Goal: Task Accomplishment & Management: Manage account settings

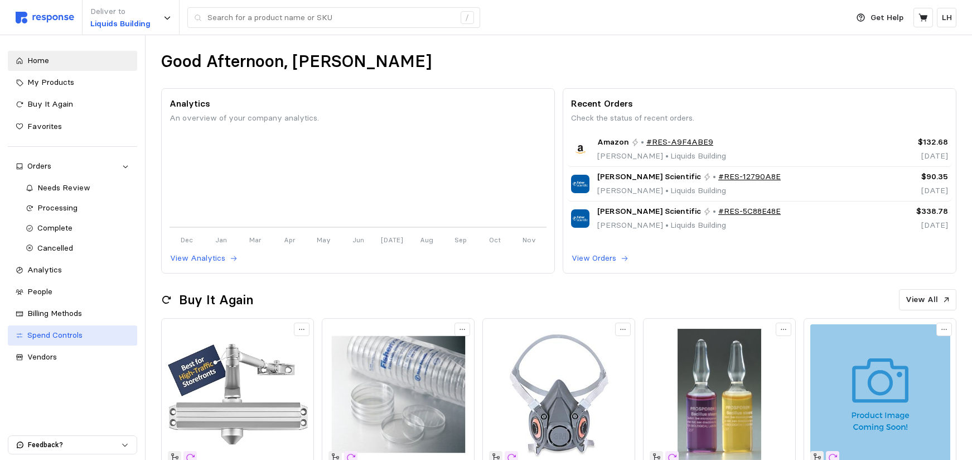
click at [62, 336] on span "Spend Controls" at bounding box center [54, 335] width 55 height 10
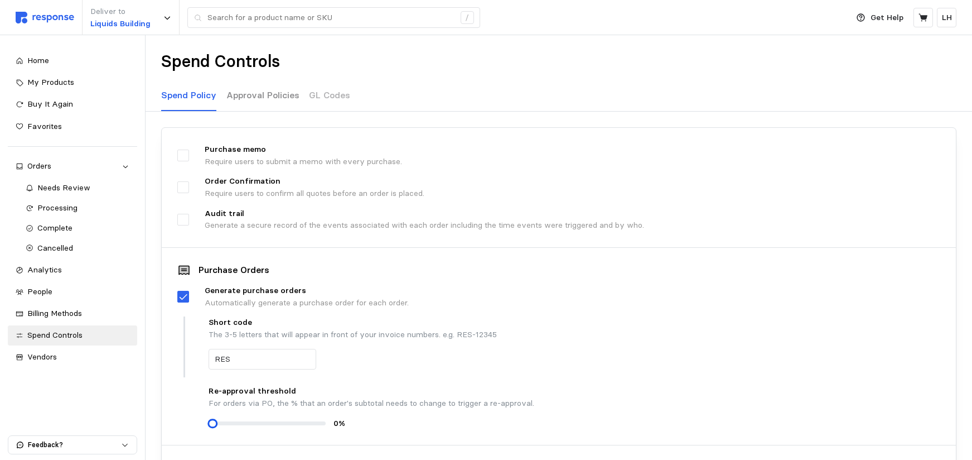
click at [254, 95] on p "Approval Policies" at bounding box center [262, 95] width 73 height 14
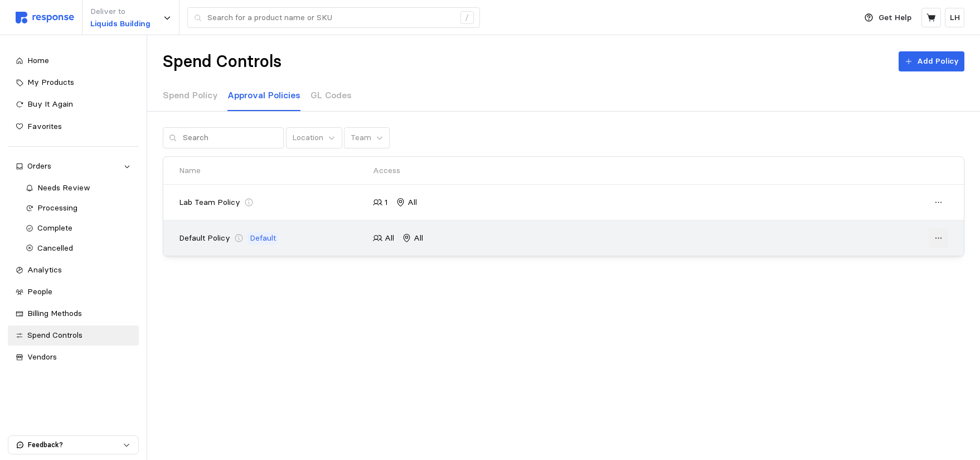
click at [940, 239] on icon at bounding box center [939, 238] width 10 height 10
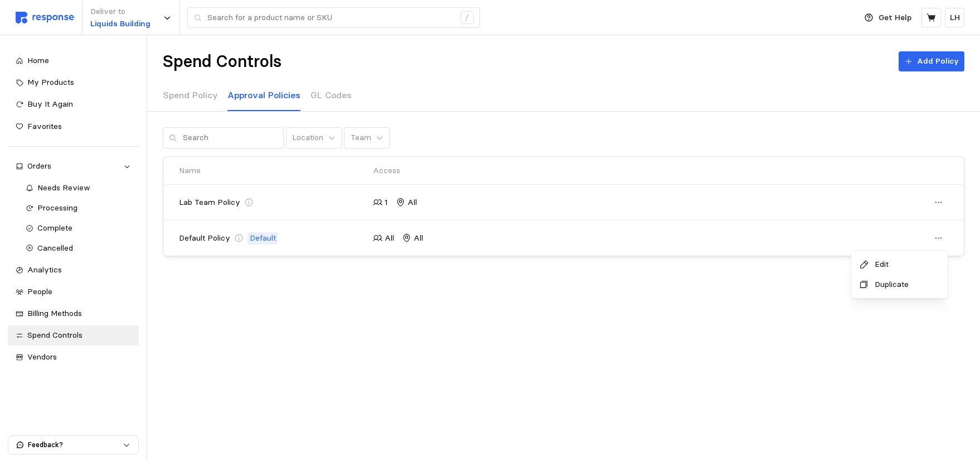
click at [880, 265] on p "Edit" at bounding box center [905, 264] width 69 height 12
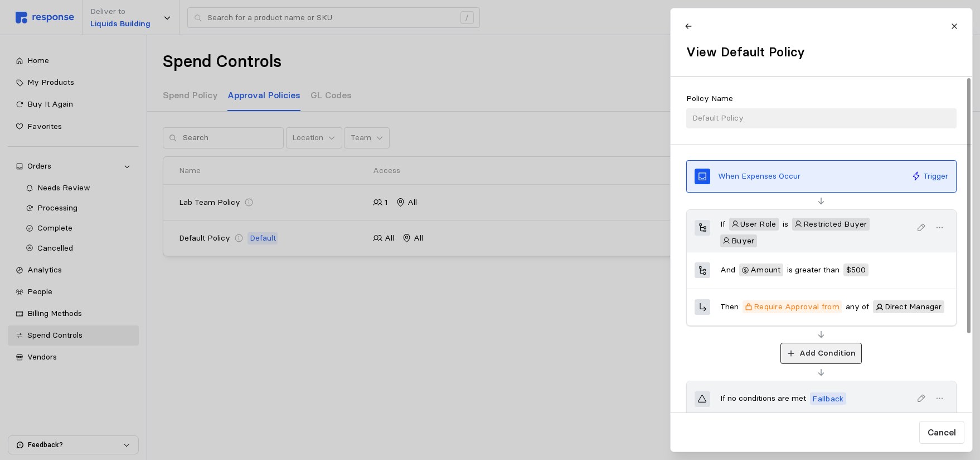
click at [797, 351] on button "Add Condition" at bounding box center [821, 352] width 81 height 21
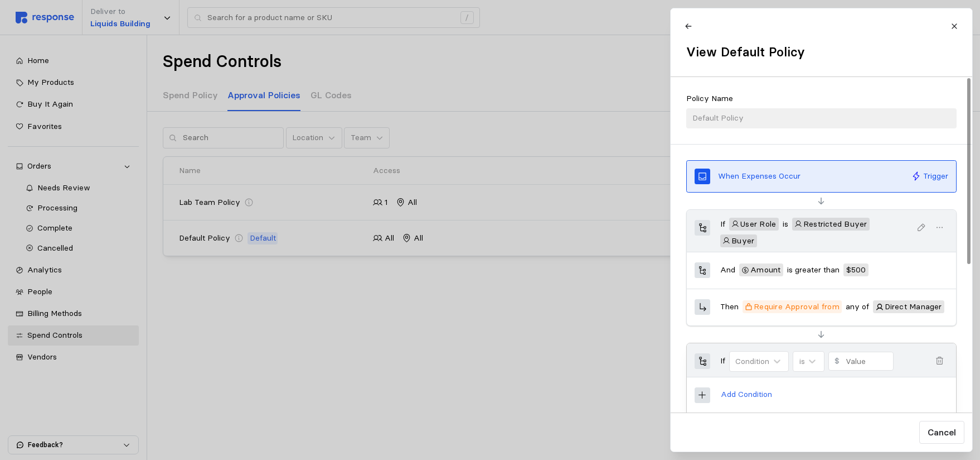
click at [942, 359] on icon "button" at bounding box center [940, 361] width 10 height 10
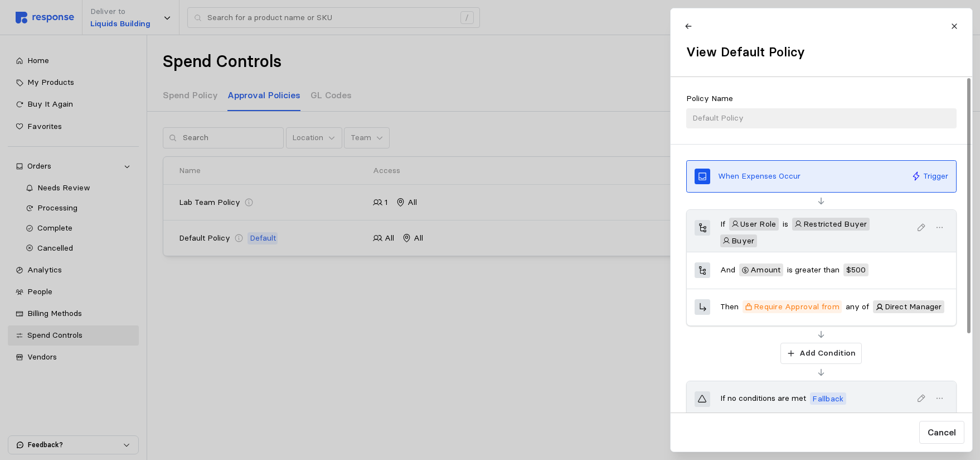
click at [923, 360] on div "Add Condition" at bounding box center [821, 352] width 270 height 21
click at [936, 274] on div "And Amount is greater than $ 500" at bounding box center [834, 270] width 228 height 20
click at [940, 227] on icon "button" at bounding box center [940, 228] width 10 height 10
click at [881, 248] on p "Edit" at bounding box center [904, 254] width 69 height 12
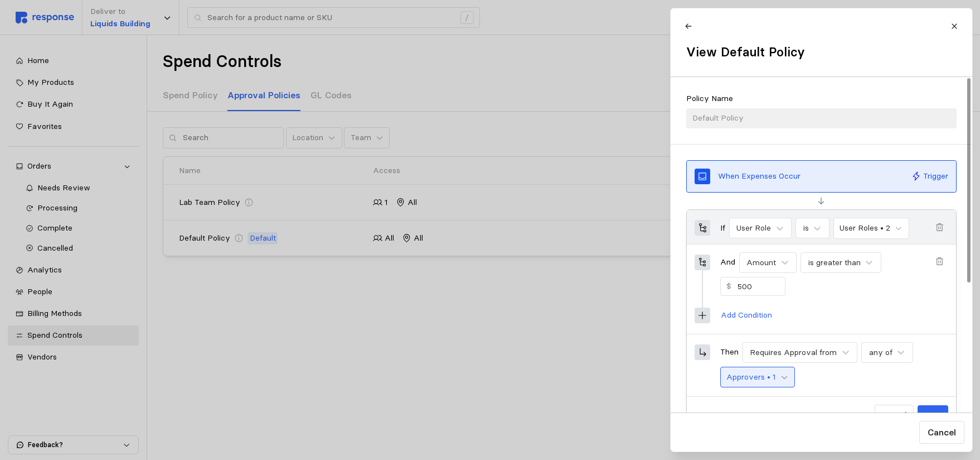
click at [785, 378] on icon at bounding box center [785, 377] width 8 height 8
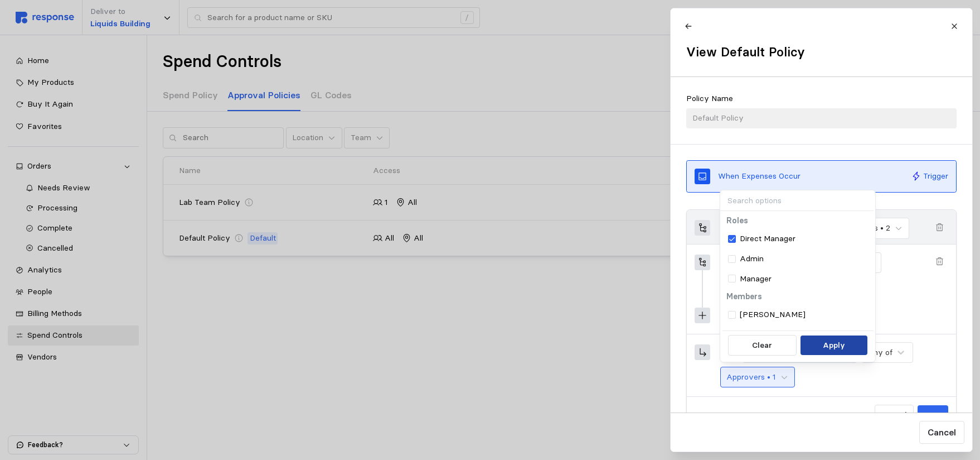
click at [837, 348] on p "Apply" at bounding box center [834, 345] width 22 height 12
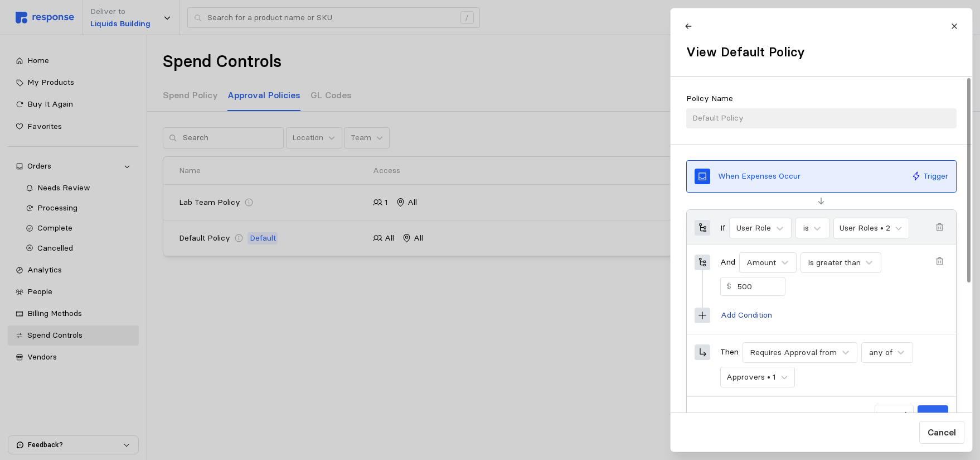
click at [744, 316] on p "Add Condition" at bounding box center [745, 315] width 51 height 12
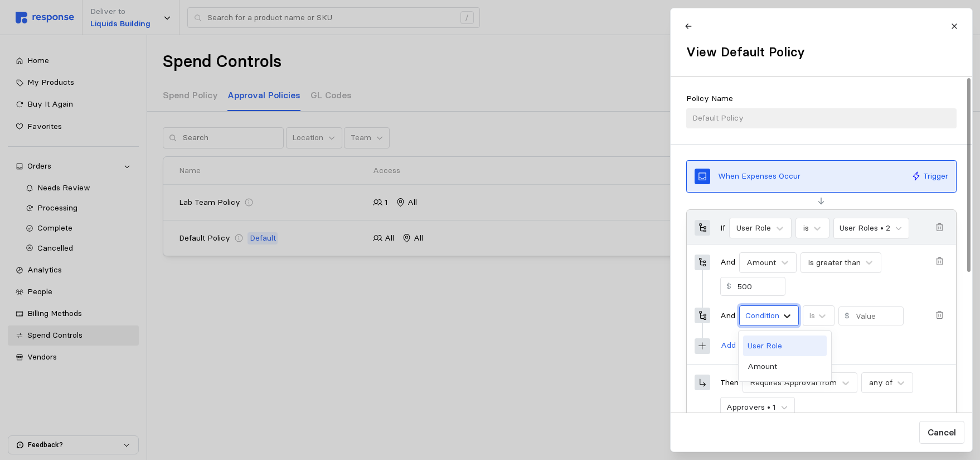
click at [787, 317] on icon at bounding box center [787, 316] width 7 height 4
click at [789, 316] on icon at bounding box center [787, 316] width 7 height 4
click at [825, 315] on icon at bounding box center [822, 316] width 7 height 4
click at [934, 312] on span "button" at bounding box center [940, 315] width 16 height 16
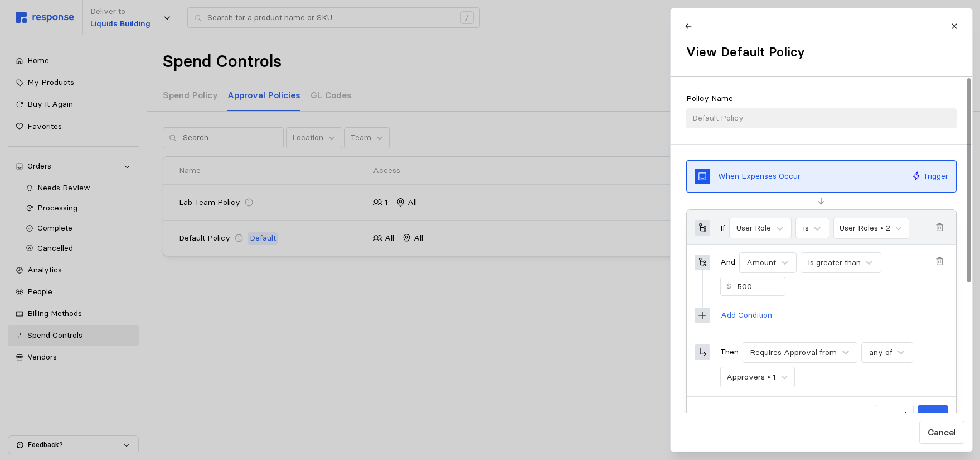
click at [703, 264] on icon at bounding box center [703, 262] width 10 height 10
click at [819, 226] on icon at bounding box center [817, 228] width 11 height 11
click at [781, 226] on icon at bounding box center [779, 228] width 11 height 11
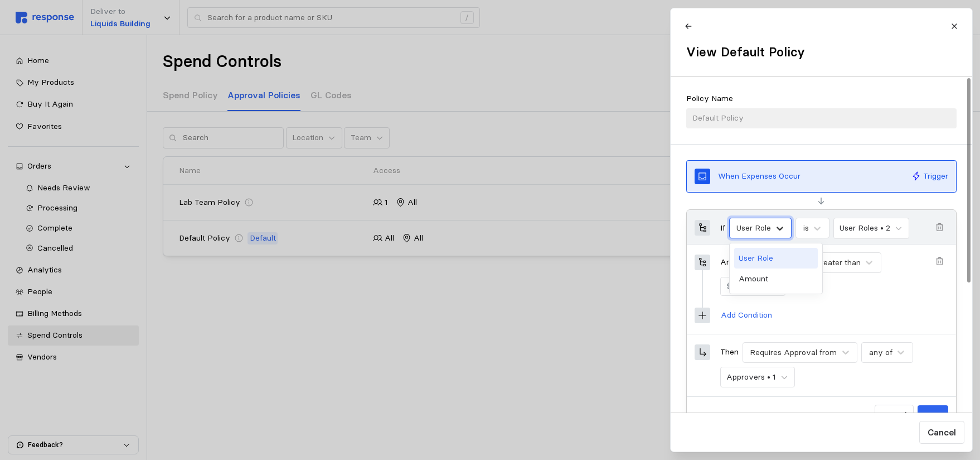
click at [783, 226] on icon at bounding box center [779, 228] width 11 height 11
click at [761, 276] on div "Amount" at bounding box center [776, 278] width 84 height 21
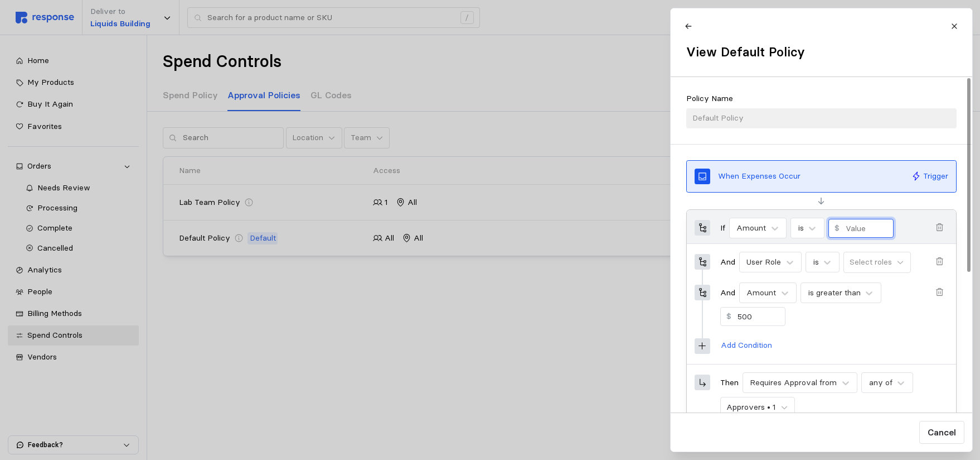
click at [856, 231] on input "text" at bounding box center [866, 228] width 42 height 18
type input "500"
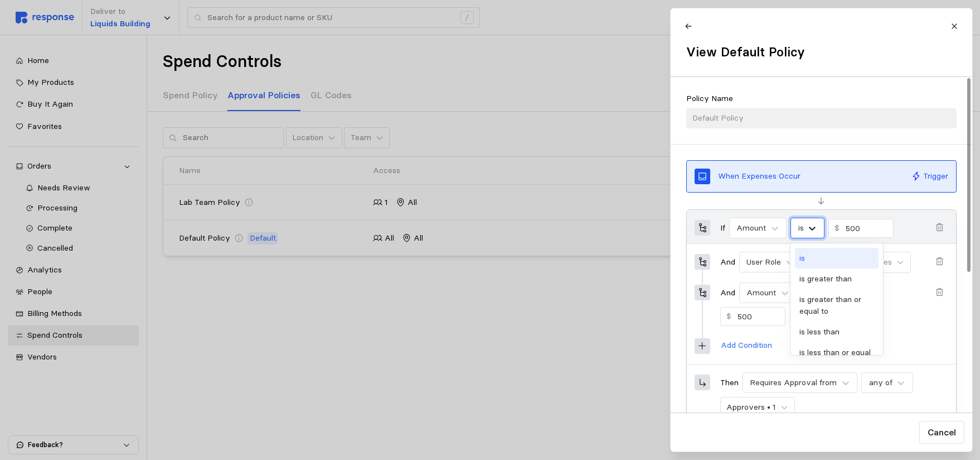
click at [812, 228] on icon at bounding box center [812, 228] width 11 height 11
click at [830, 272] on div "is greater than" at bounding box center [837, 278] width 84 height 21
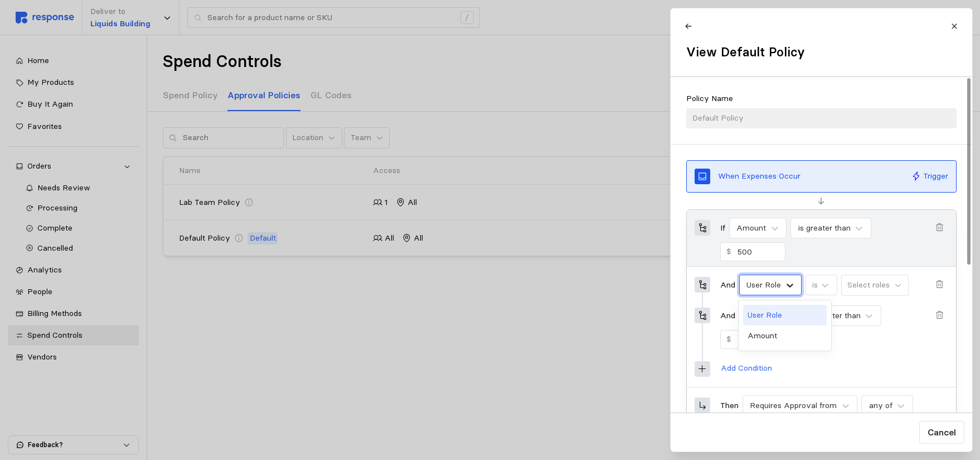
click at [786, 286] on icon at bounding box center [789, 284] width 11 height 11
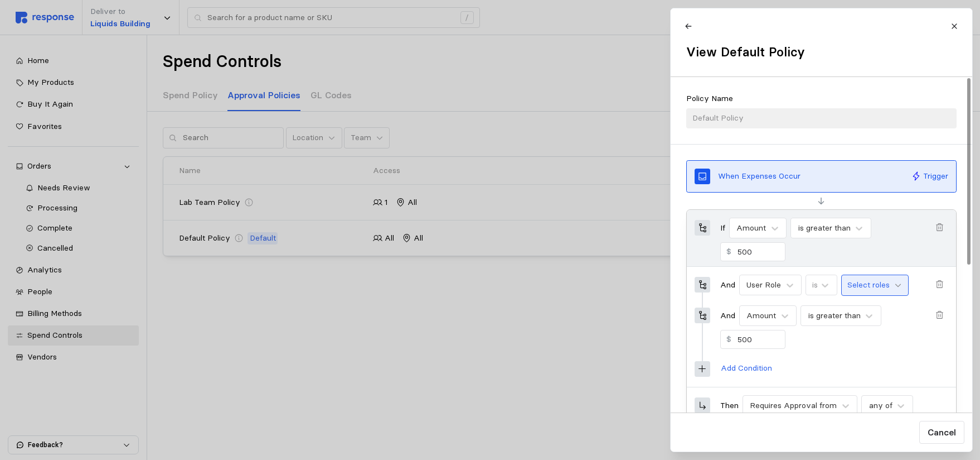
click at [897, 286] on icon at bounding box center [898, 285] width 8 height 8
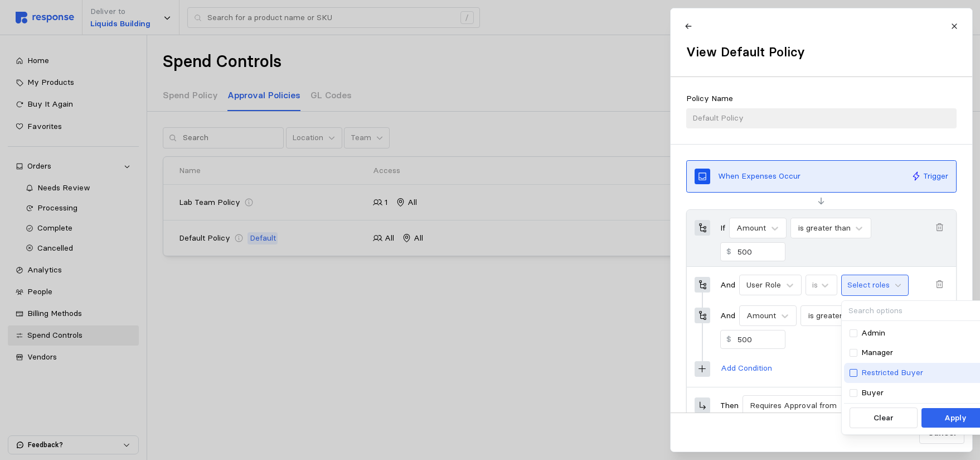
click at [854, 371] on div at bounding box center [854, 373] width 8 height 8
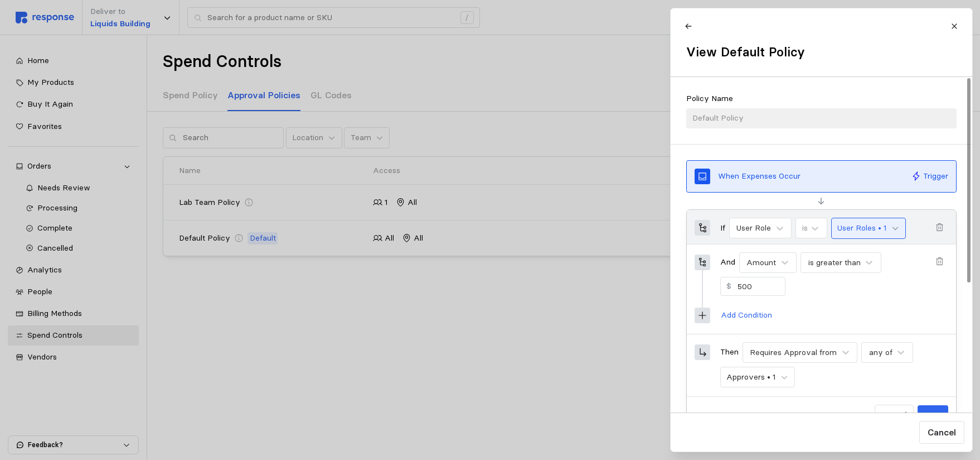
click at [894, 226] on icon at bounding box center [896, 228] width 8 height 8
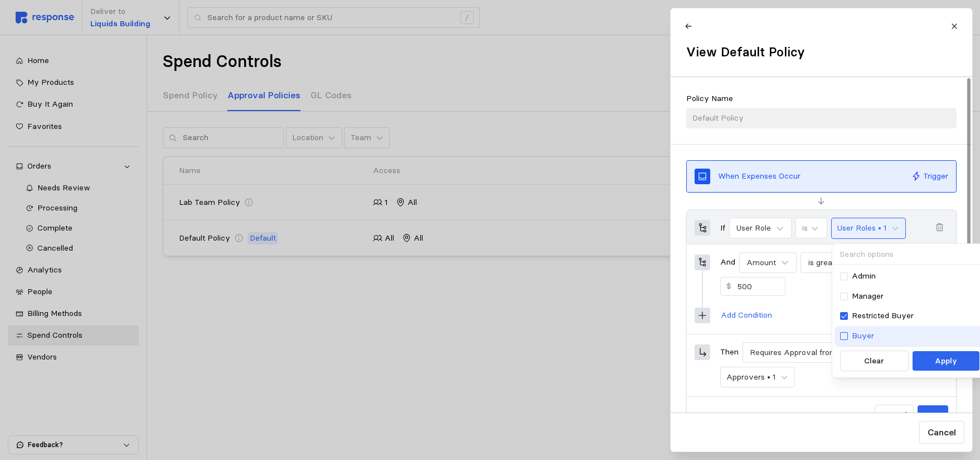
click at [845, 334] on div at bounding box center [844, 336] width 8 height 8
click at [944, 365] on p "Apply" at bounding box center [946, 361] width 22 height 12
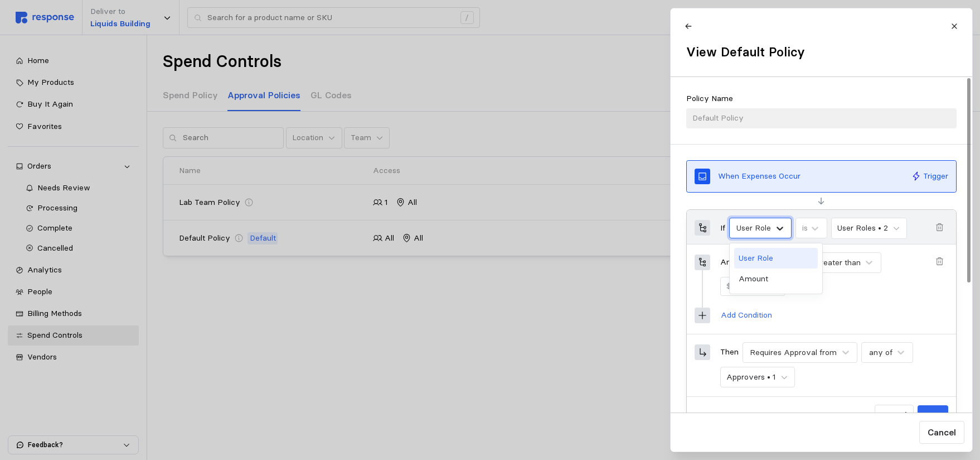
click at [780, 227] on icon at bounding box center [779, 228] width 11 height 11
click at [932, 228] on span "button" at bounding box center [940, 228] width 16 height 16
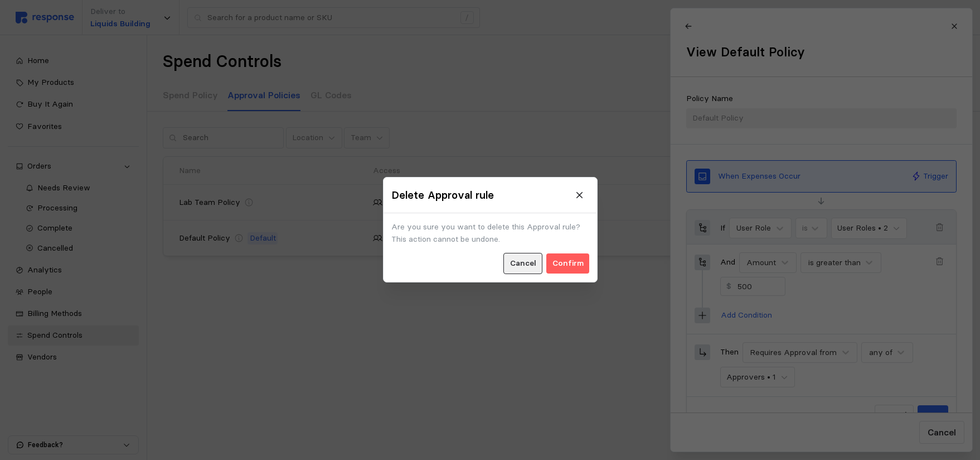
click at [530, 265] on p "Cancel" at bounding box center [523, 264] width 26 height 12
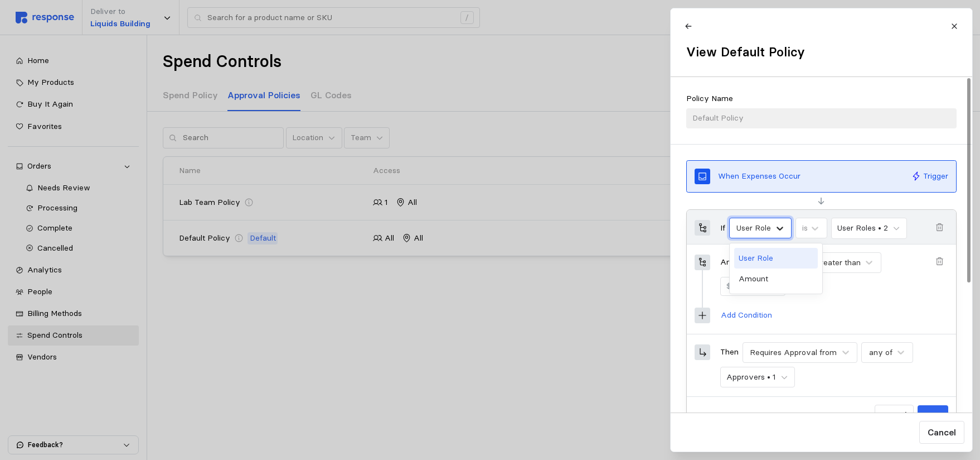
click at [781, 229] on icon at bounding box center [780, 228] width 7 height 4
click at [766, 273] on div "Amount" at bounding box center [776, 278] width 84 height 21
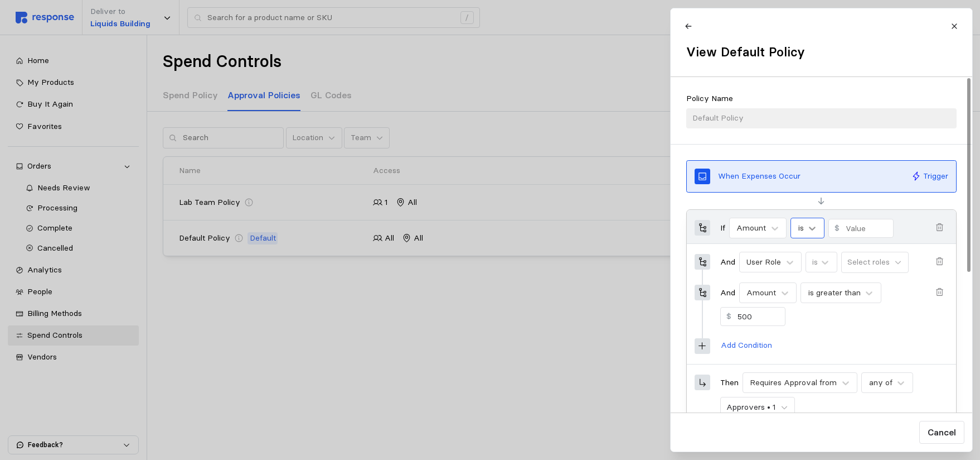
click at [810, 226] on icon at bounding box center [812, 228] width 7 height 4
click at [819, 280] on div "is greater than" at bounding box center [837, 278] width 84 height 21
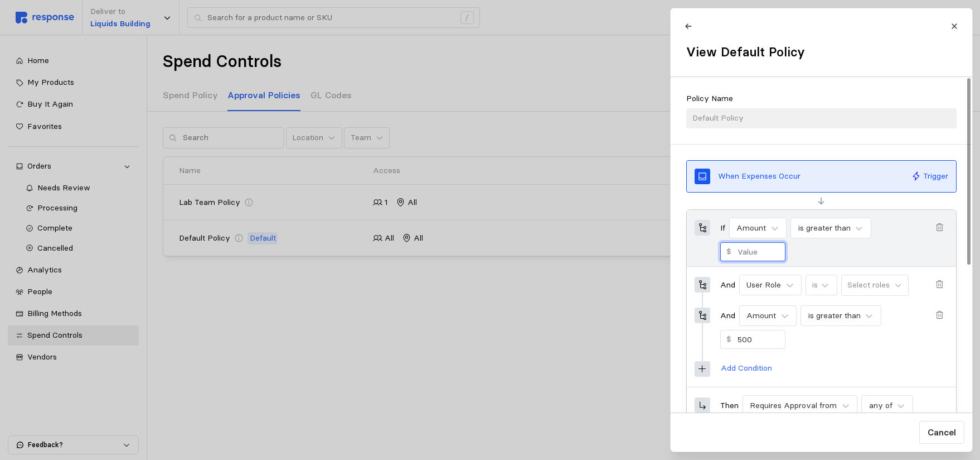
click at [745, 253] on input "text" at bounding box center [758, 252] width 42 height 18
type input "500"
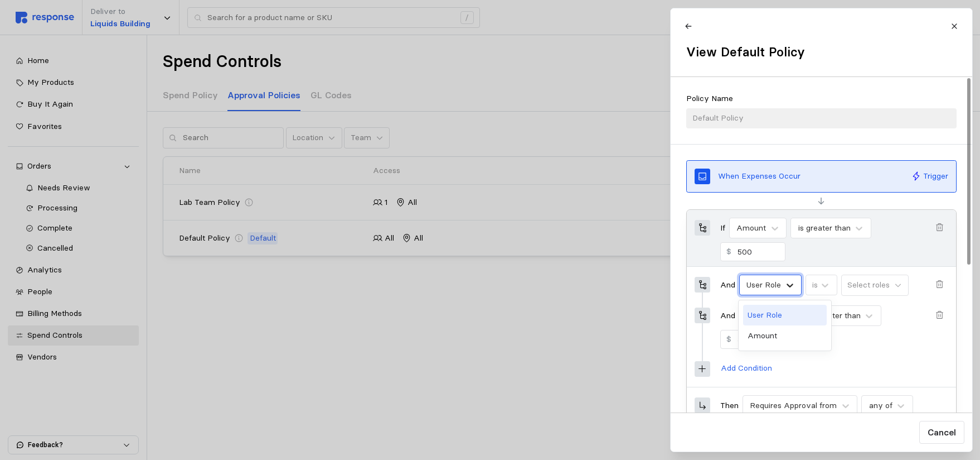
click at [792, 284] on icon at bounding box center [790, 285] width 7 height 4
click at [765, 313] on div "User Role" at bounding box center [785, 314] width 84 height 21
click at [792, 285] on icon at bounding box center [790, 285] width 7 height 4
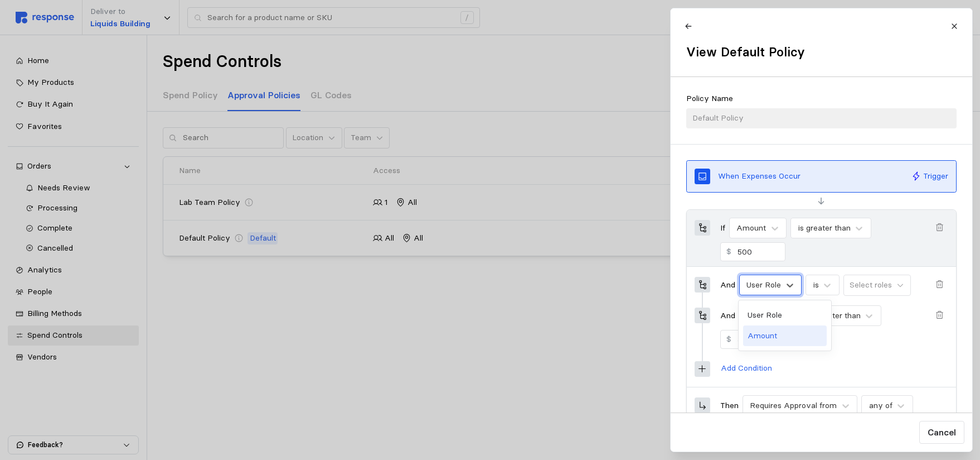
click at [761, 335] on div "Amount" at bounding box center [785, 335] width 84 height 21
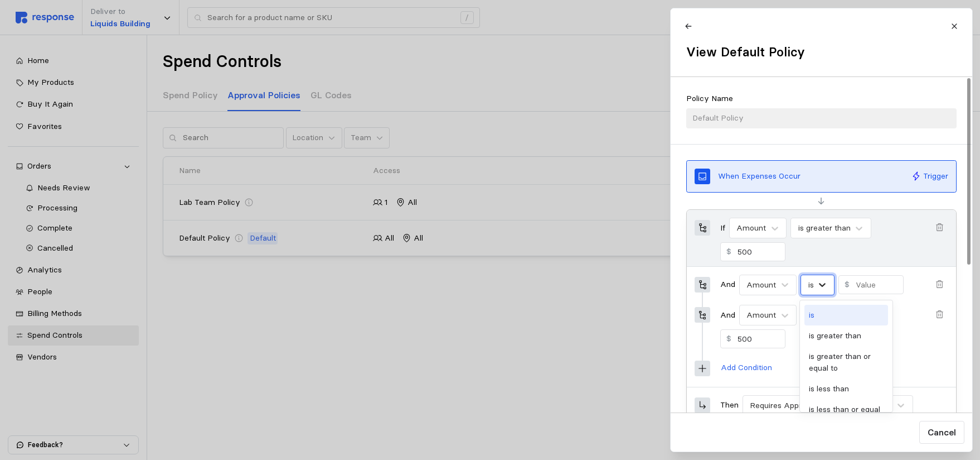
click at [824, 283] on icon at bounding box center [822, 284] width 11 height 11
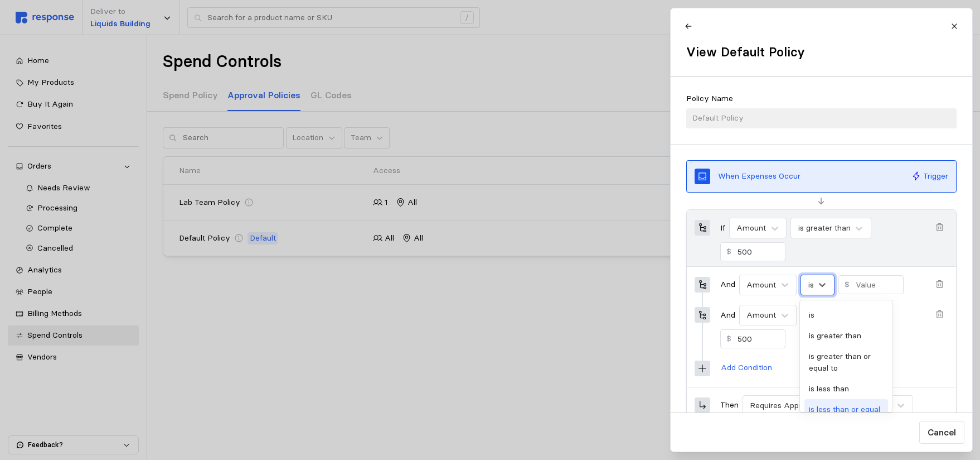
scroll to position [45, 0]
click at [838, 346] on div "is less than" at bounding box center [847, 343] width 84 height 21
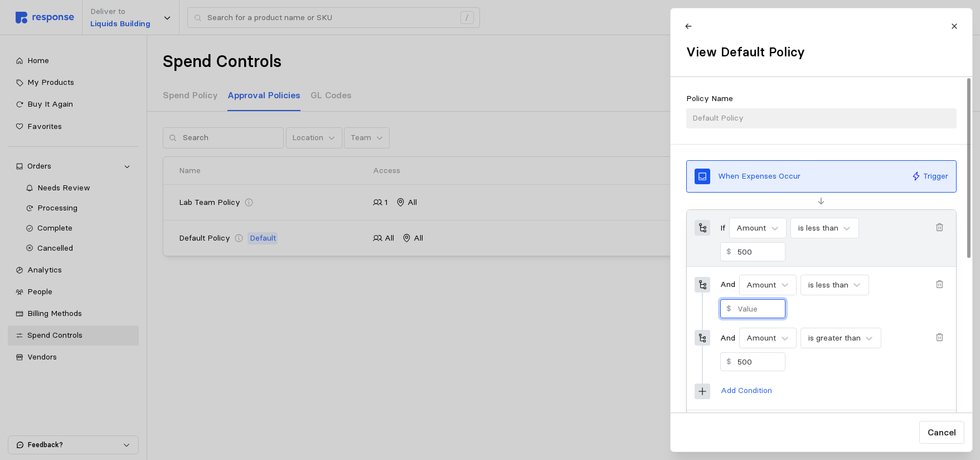
click at [757, 307] on input "text" at bounding box center [758, 308] width 42 height 18
type input "1000"
click at [782, 339] on icon at bounding box center [784, 337] width 11 height 11
click at [769, 363] on div "User Role" at bounding box center [785, 367] width 84 height 21
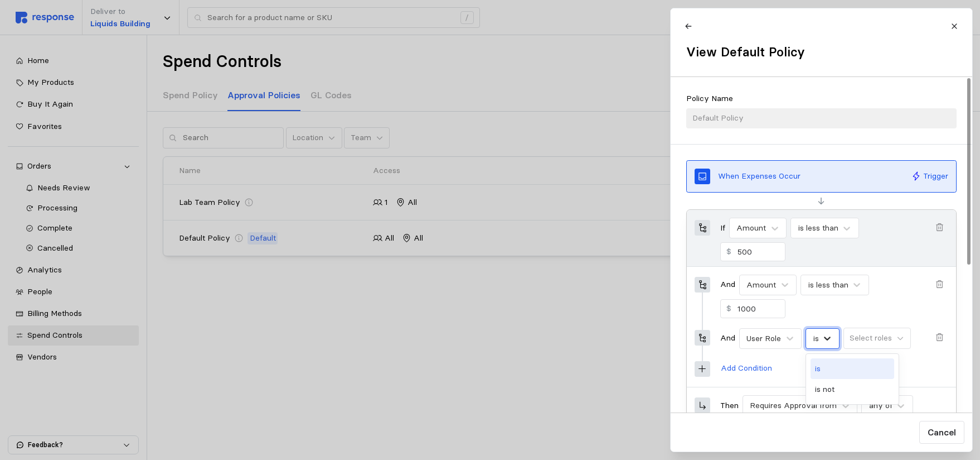
click at [828, 338] on icon at bounding box center [827, 338] width 7 height 4
click at [837, 370] on div "is" at bounding box center [853, 368] width 84 height 21
click at [890, 336] on p "Select roles" at bounding box center [871, 338] width 42 height 12
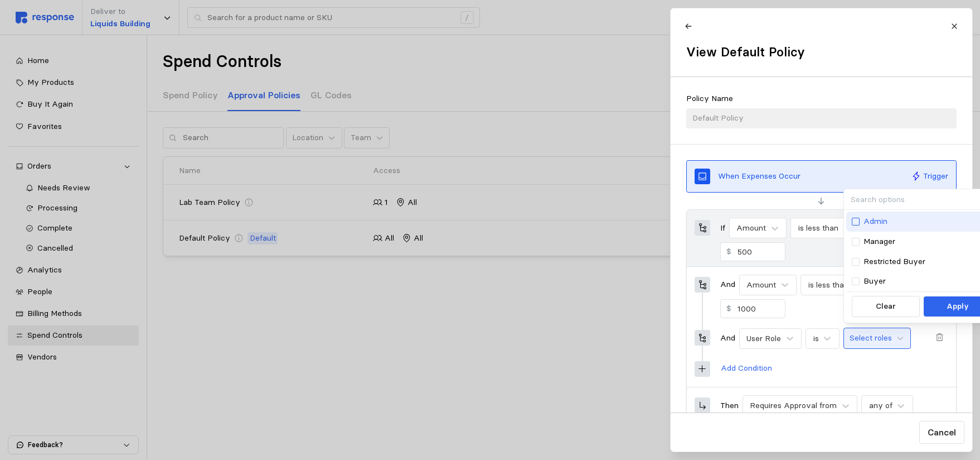
click at [858, 221] on div at bounding box center [856, 221] width 8 height 8
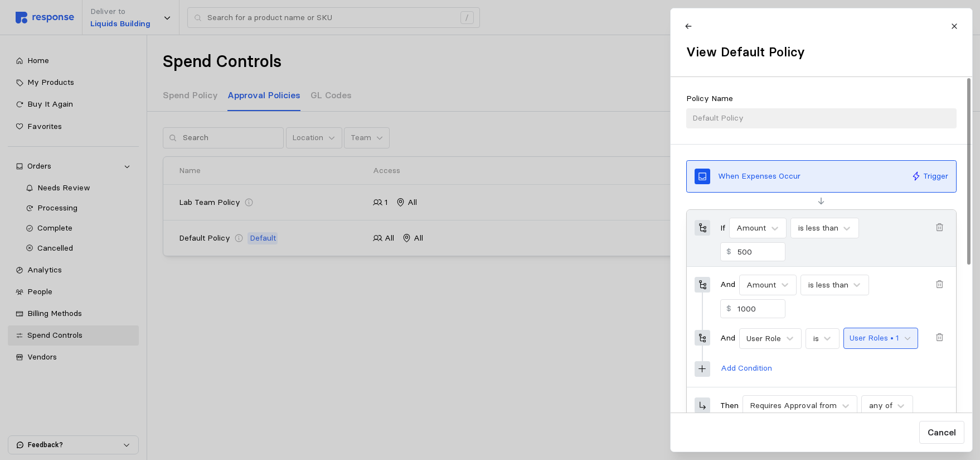
click at [878, 339] on p "User Roles • 1" at bounding box center [875, 338] width 50 height 12
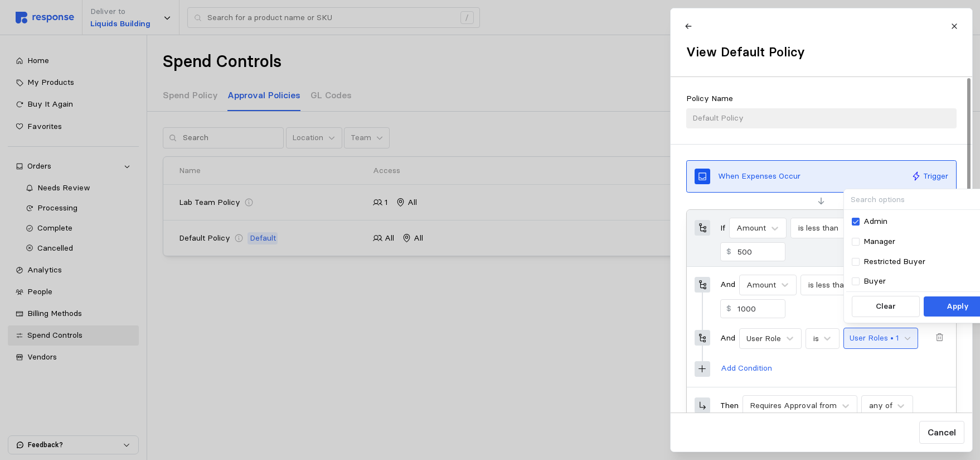
click at [859, 362] on div "Add Condition" at bounding box center [834, 369] width 228 height 20
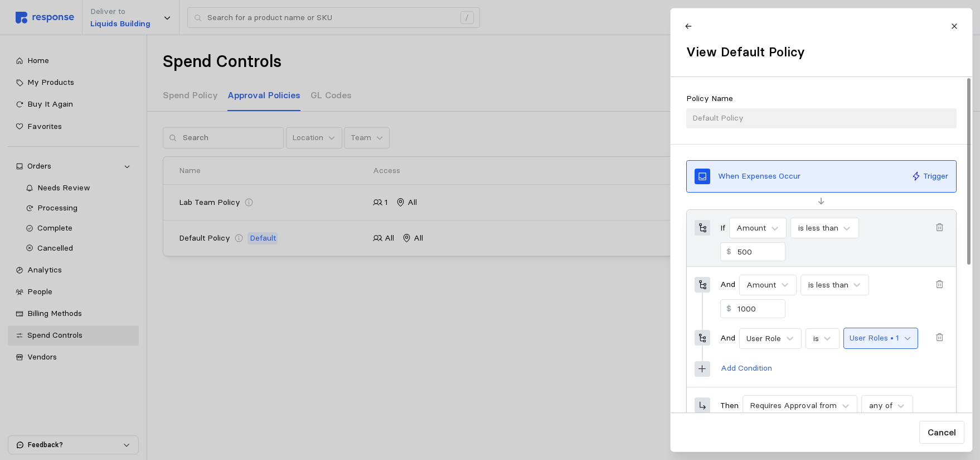
click at [906, 338] on icon at bounding box center [908, 338] width 8 height 8
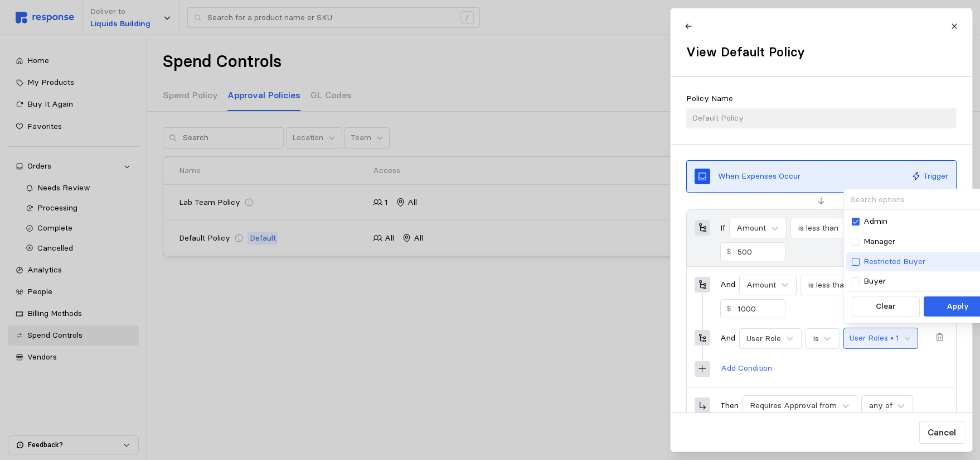
click at [855, 262] on div at bounding box center [856, 262] width 8 height 8
click at [858, 278] on div at bounding box center [856, 281] width 8 height 8
click at [856, 218] on icon at bounding box center [856, 221] width 7 height 8
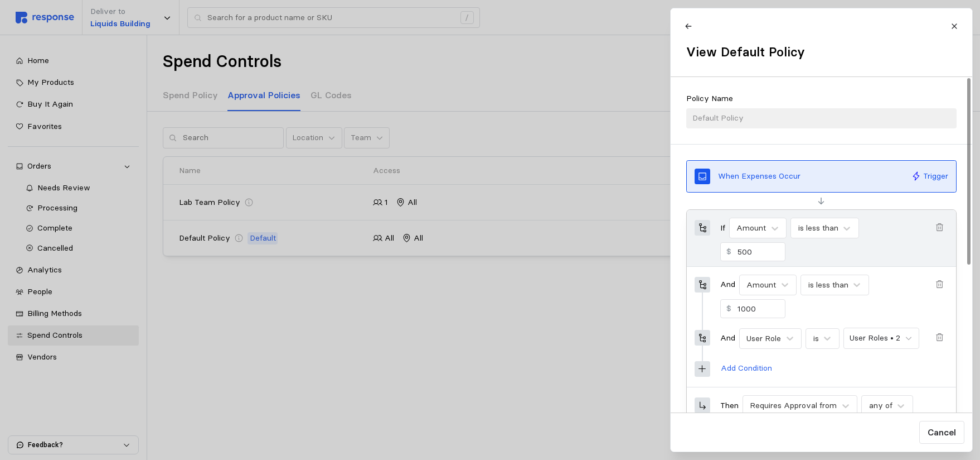
click at [831, 375] on div "Add Condition" at bounding box center [834, 369] width 228 height 20
click at [941, 333] on icon "button" at bounding box center [940, 337] width 10 height 10
click at [941, 337] on icon "button" at bounding box center [939, 337] width 7 height 8
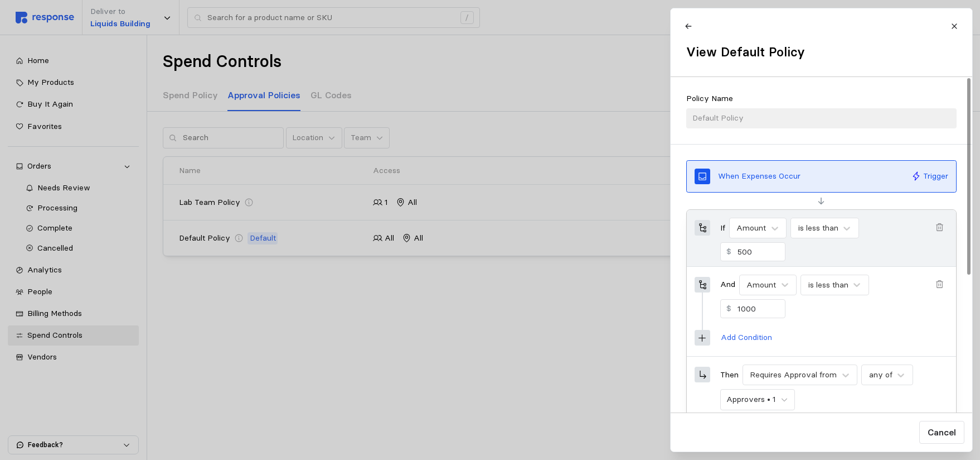
click at [940, 287] on icon "button" at bounding box center [940, 284] width 10 height 10
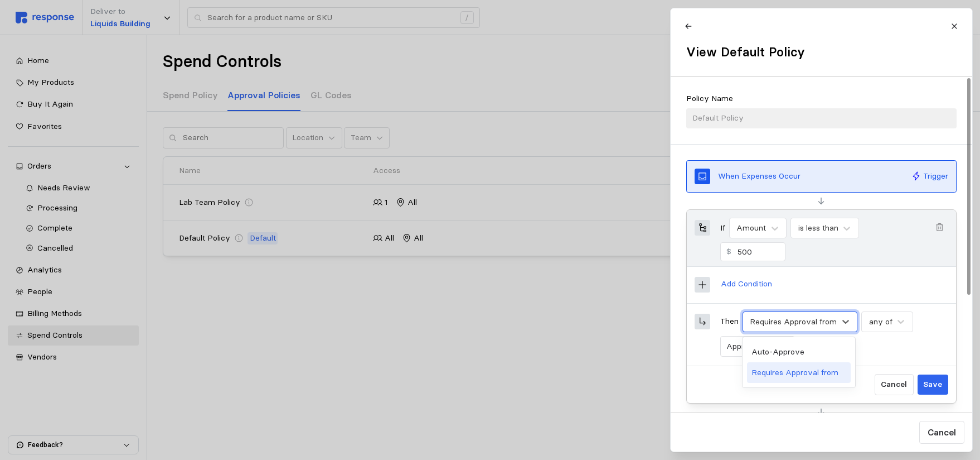
click at [781, 323] on div "Requires Approval from" at bounding box center [793, 322] width 87 height 12
click at [787, 371] on div "Requires Approval from" at bounding box center [799, 372] width 104 height 21
click at [885, 325] on div "all of" at bounding box center [877, 322] width 17 height 12
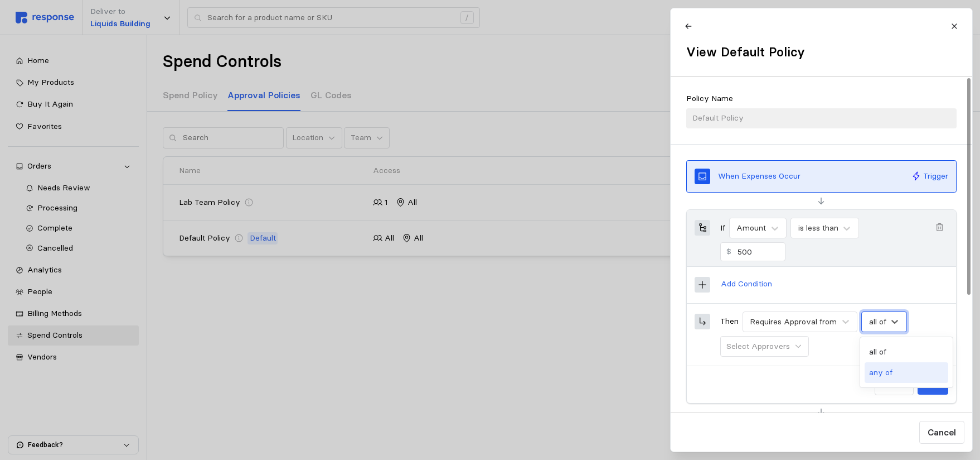
click at [888, 367] on div "any of" at bounding box center [907, 372] width 84 height 21
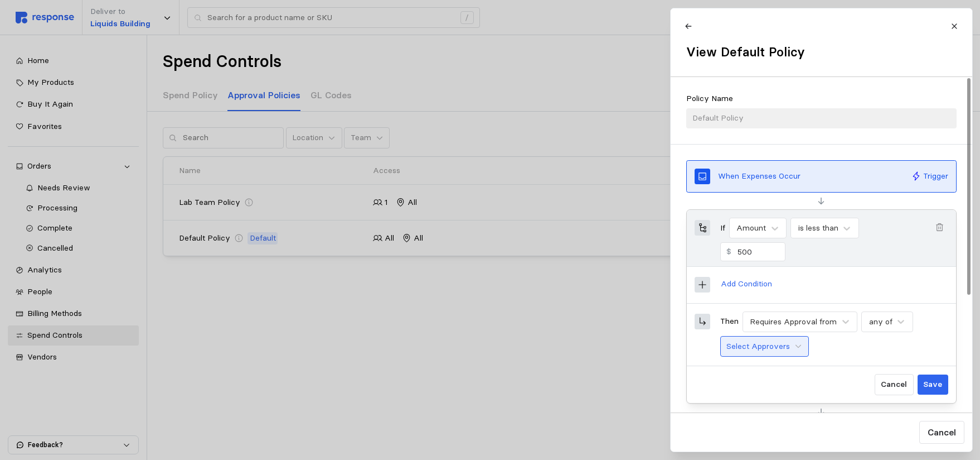
click at [792, 344] on button "Select Approvers" at bounding box center [764, 346] width 89 height 21
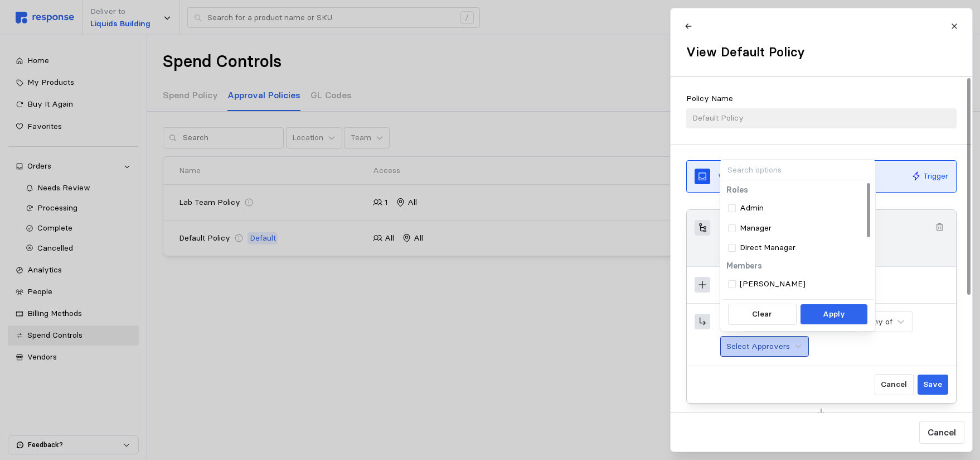
click at [791, 355] on button "Select Approvers" at bounding box center [764, 346] width 89 height 21
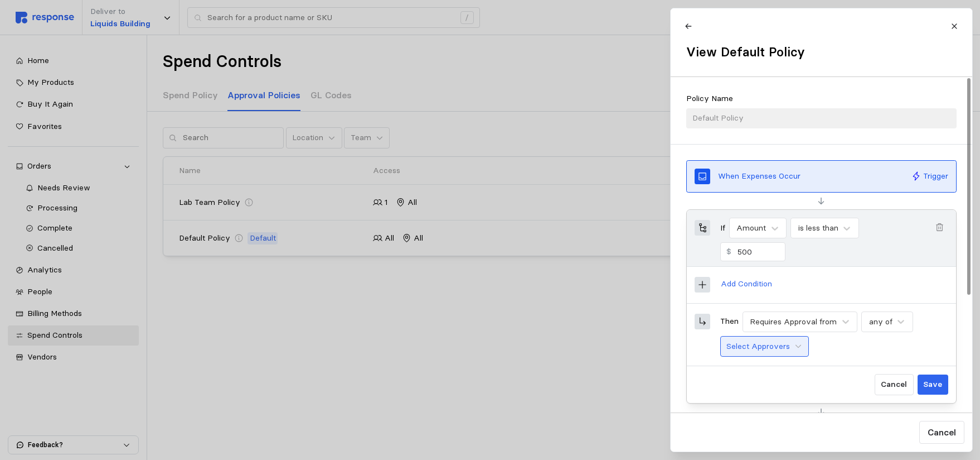
click at [792, 346] on button "Select Approvers" at bounding box center [764, 346] width 89 height 21
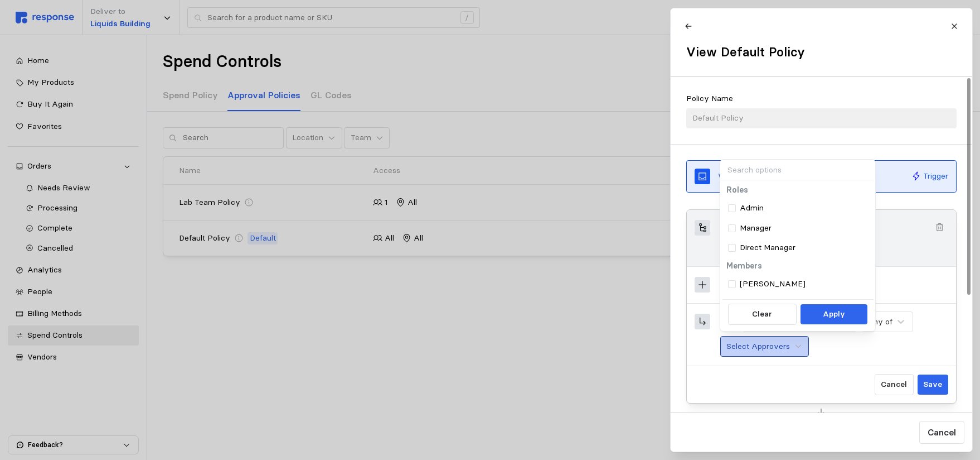
click at [792, 346] on button "Select Approvers" at bounding box center [764, 346] width 89 height 21
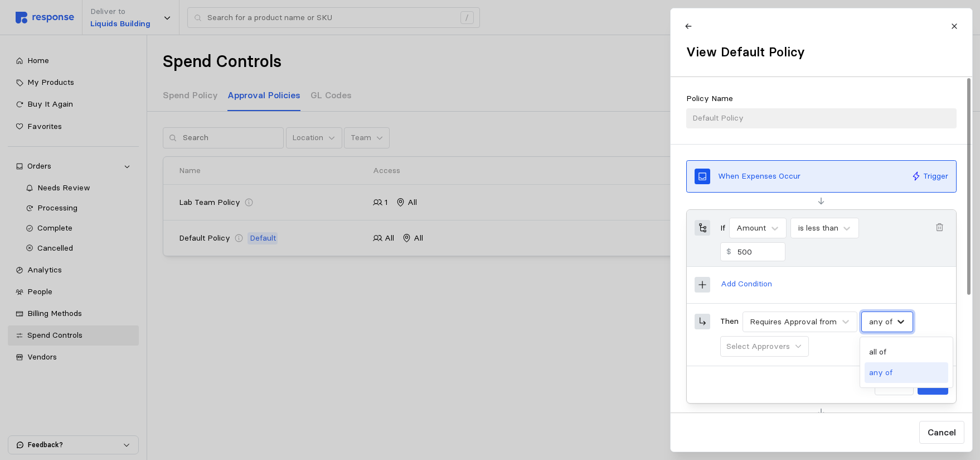
click at [901, 321] on icon at bounding box center [901, 322] width 7 height 4
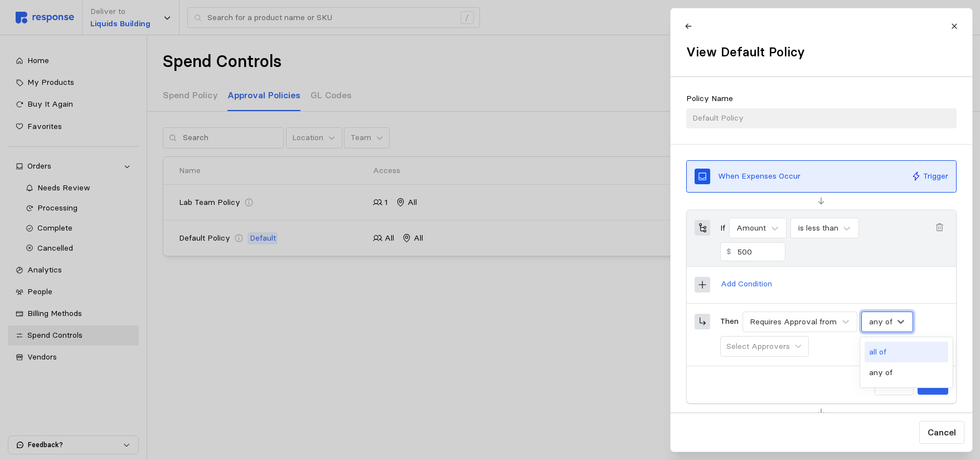
click at [885, 350] on div "all of" at bounding box center [907, 351] width 84 height 21
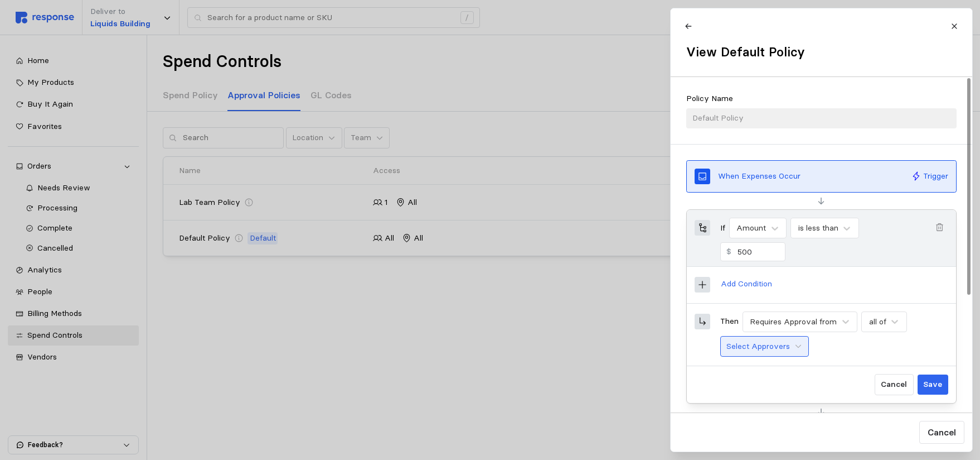
click at [789, 347] on button "Select Approvers" at bounding box center [764, 346] width 89 height 21
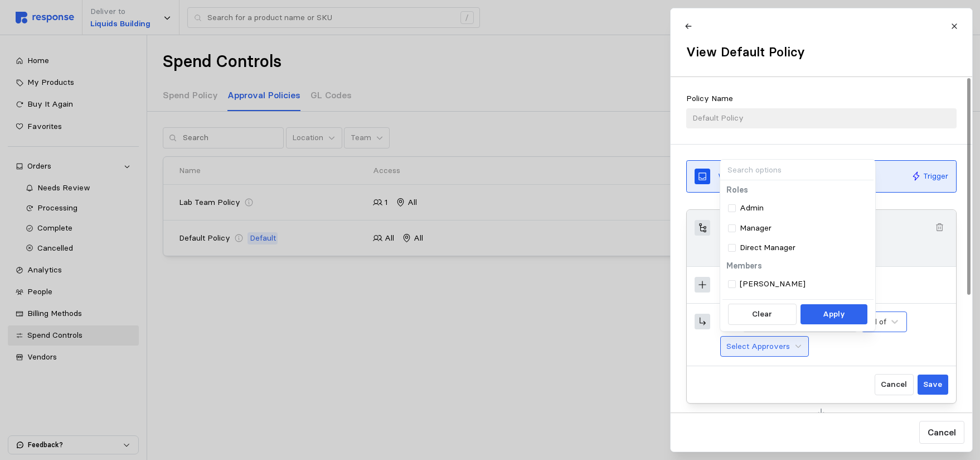
click at [888, 320] on div "all of" at bounding box center [885, 321] width 46 height 21
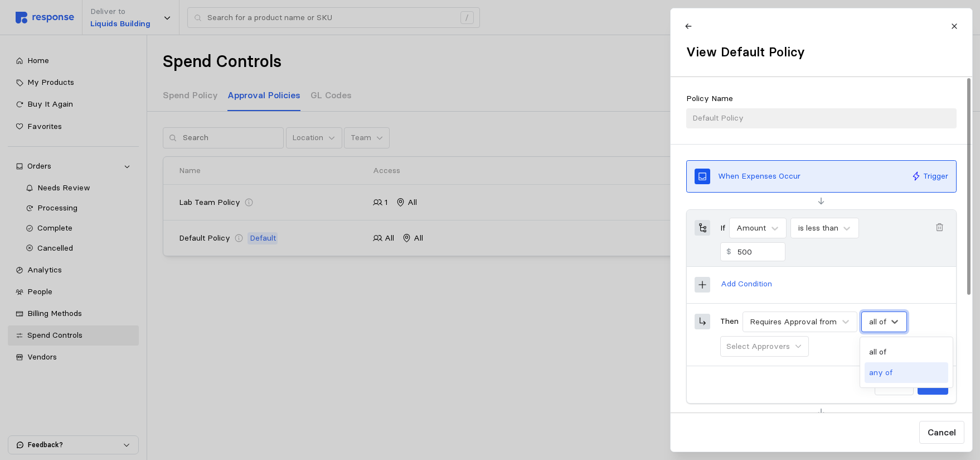
click at [877, 373] on div "any of" at bounding box center [907, 372] width 84 height 21
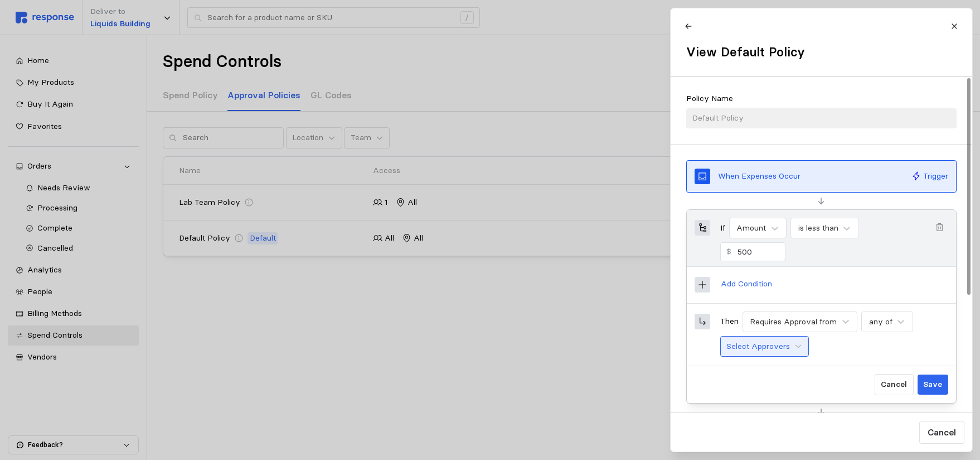
click at [762, 343] on p "Select Approvers" at bounding box center [759, 346] width 64 height 12
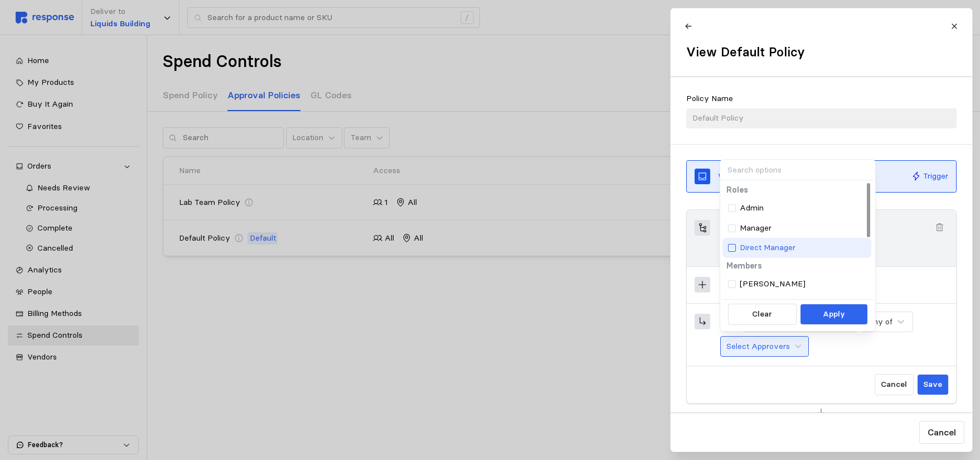
click at [734, 245] on div at bounding box center [732, 248] width 8 height 8
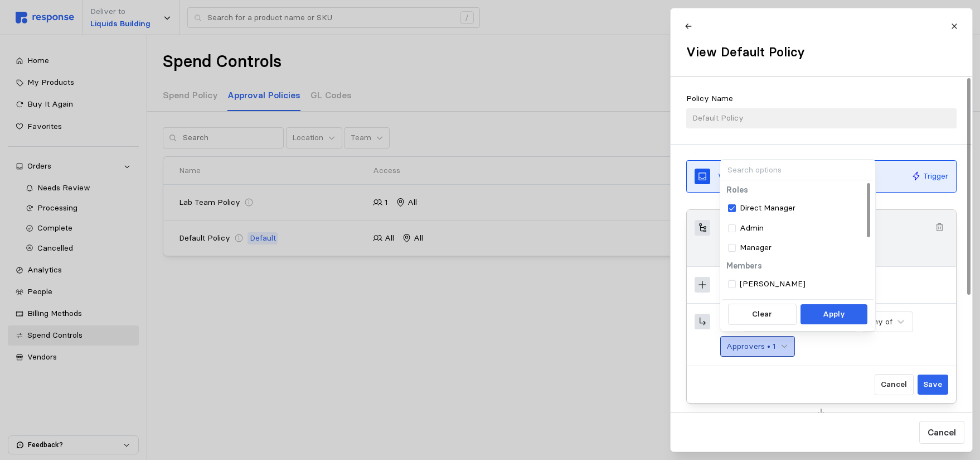
click at [785, 346] on icon at bounding box center [785, 346] width 8 height 8
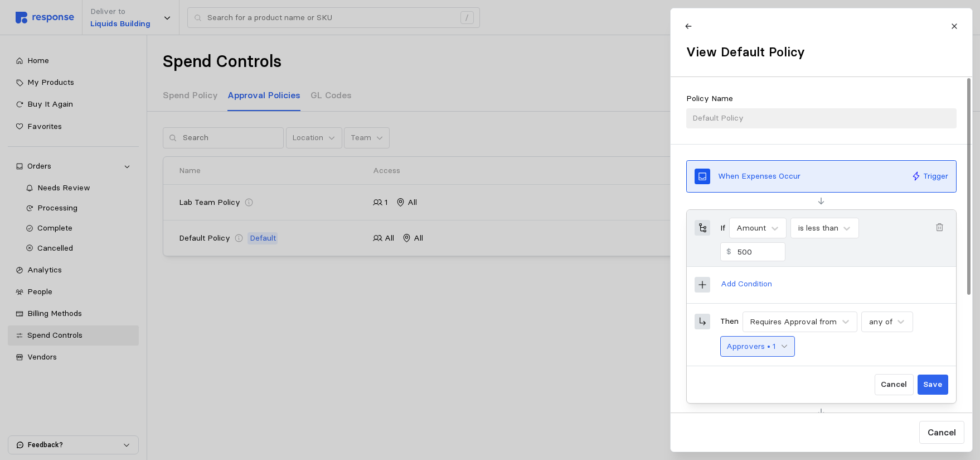
click at [783, 344] on icon at bounding box center [785, 346] width 8 height 8
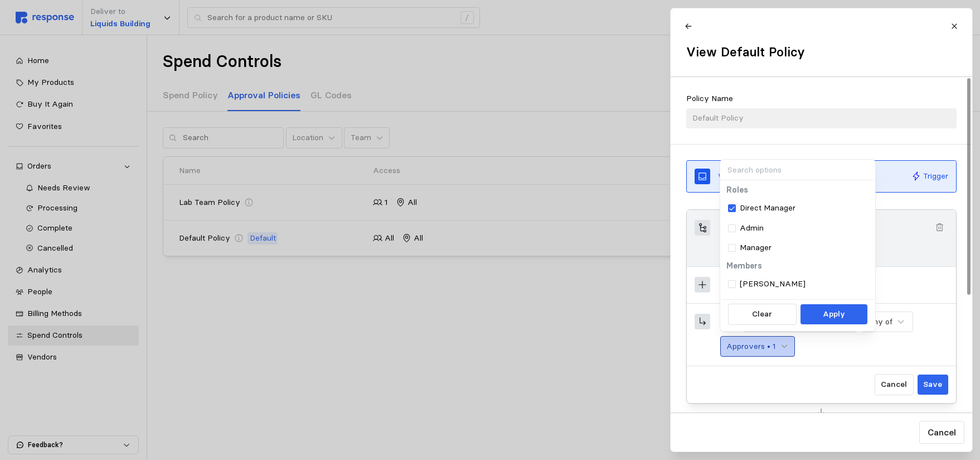
click at [783, 344] on icon at bounding box center [785, 346] width 8 height 8
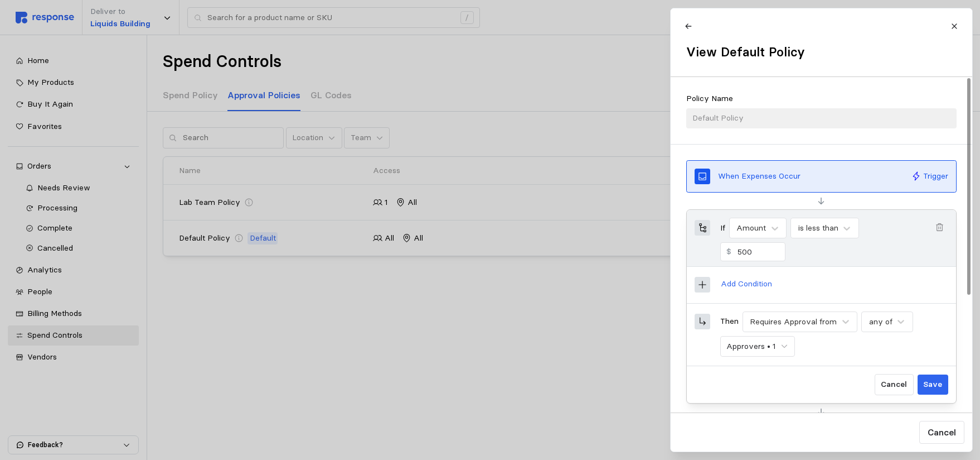
click at [847, 347] on div "Then Requires Approval from any of Approvers • 1" at bounding box center [834, 334] width 228 height 46
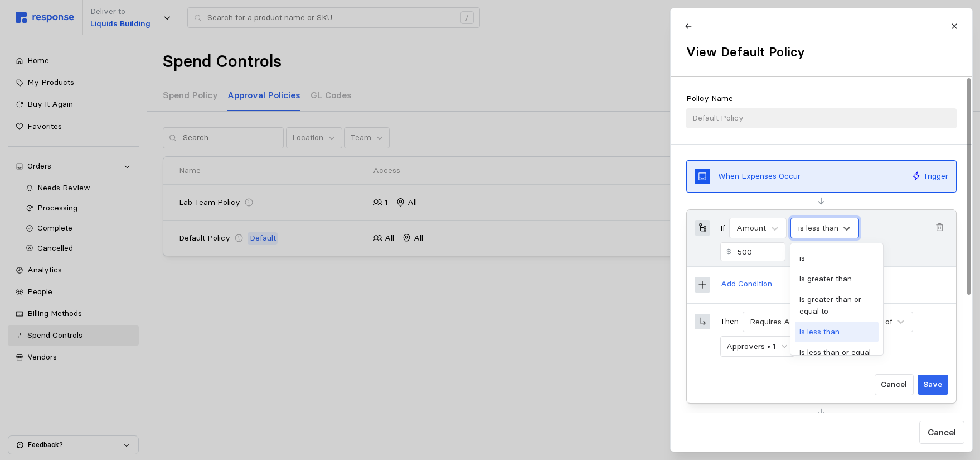
click at [833, 227] on div at bounding box center [818, 228] width 42 height 12
click at [827, 282] on div "is greater than" at bounding box center [837, 278] width 84 height 21
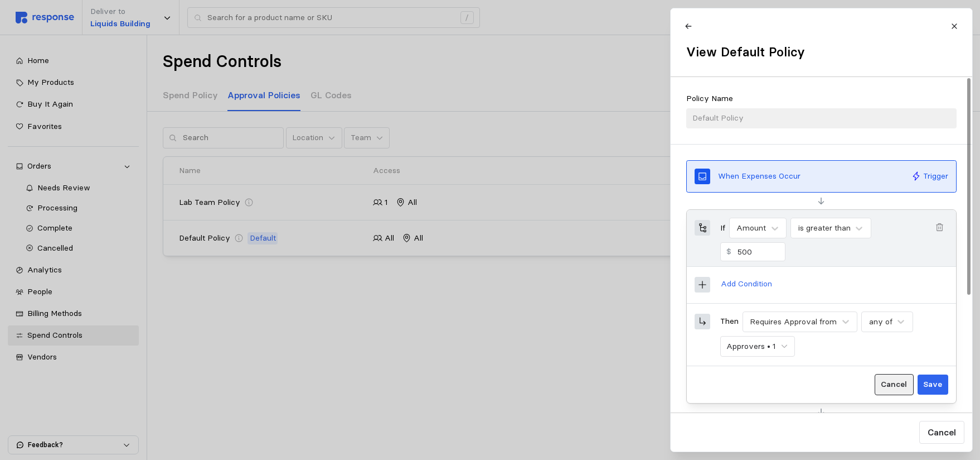
click at [894, 380] on p "Cancel" at bounding box center [894, 384] width 26 height 12
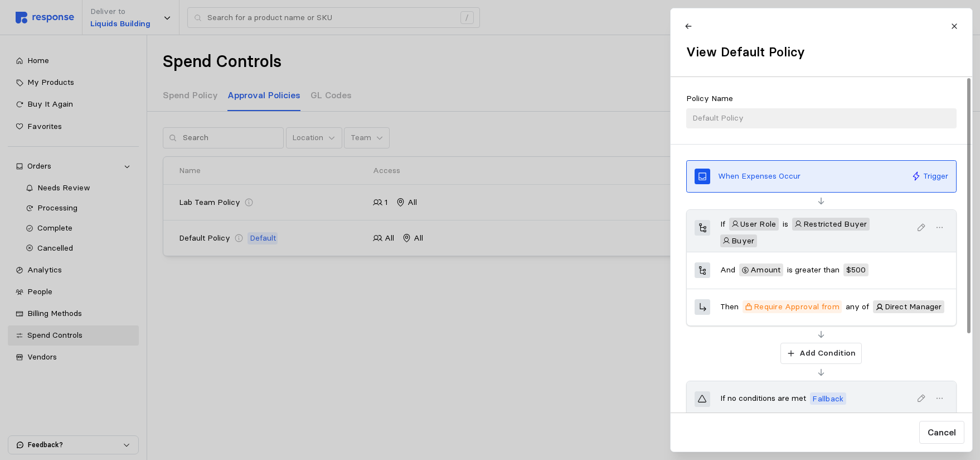
click at [888, 341] on div "When Expenses Occur Trigger If User Role is Restricted Buyer Buyer And Amount i…" at bounding box center [822, 329] width 302 height 370
click at [941, 399] on icon "button" at bounding box center [940, 398] width 10 height 10
click at [882, 423] on p "Edit" at bounding box center [904, 425] width 69 height 12
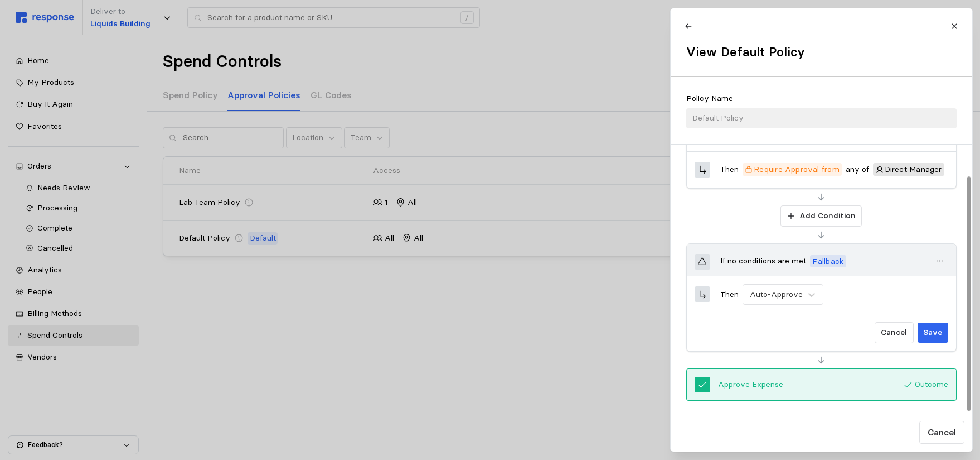
scroll to position [141, 0]
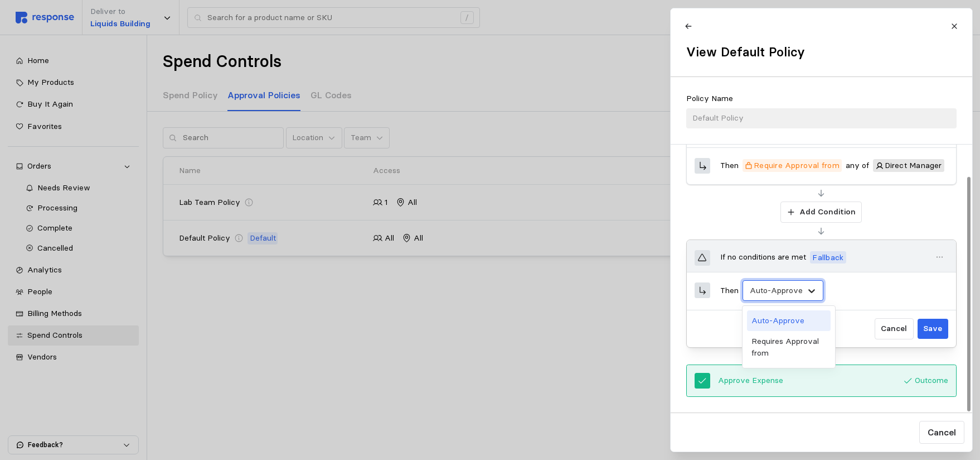
click at [806, 288] on icon at bounding box center [811, 290] width 11 height 11
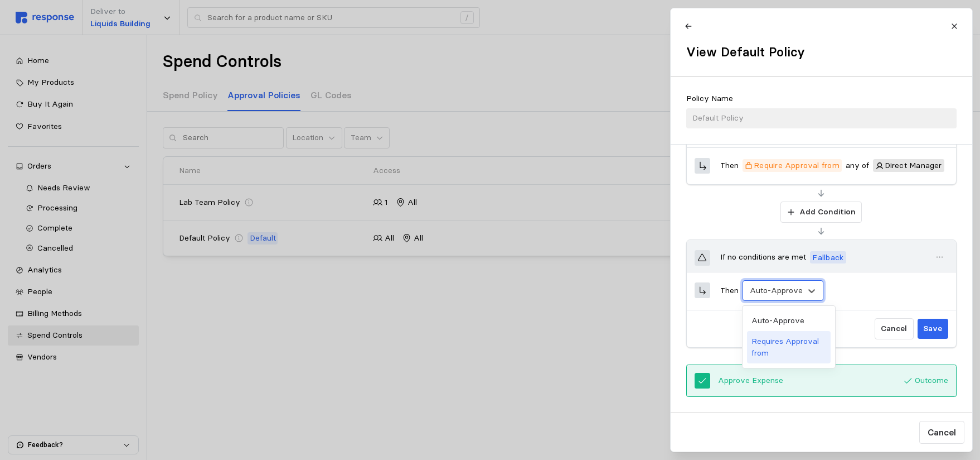
click at [805, 344] on div "Requires Approval from" at bounding box center [789, 347] width 84 height 32
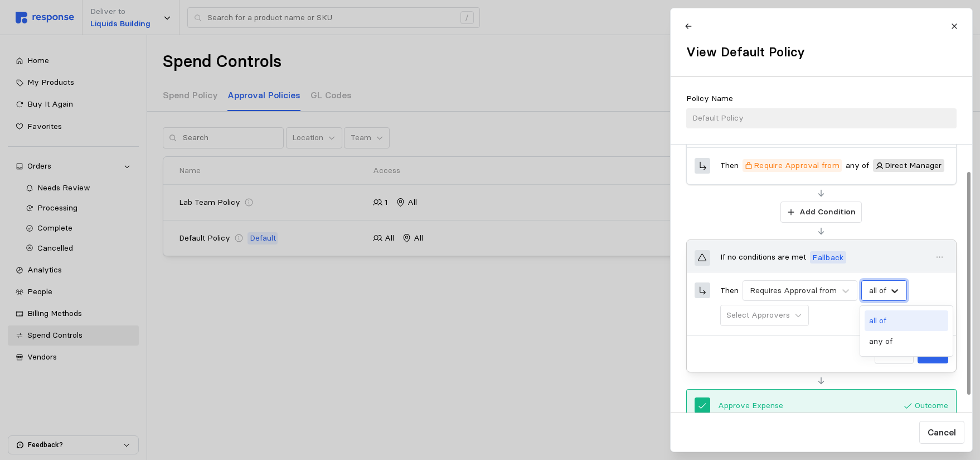
click at [889, 289] on icon at bounding box center [894, 290] width 11 height 11
click at [897, 345] on div "any of" at bounding box center [907, 341] width 84 height 21
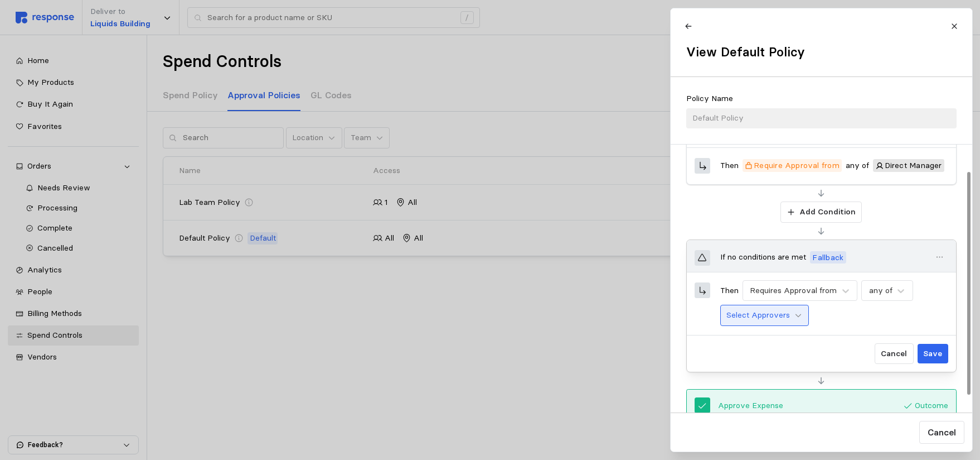
click at [796, 313] on icon at bounding box center [799, 315] width 8 height 8
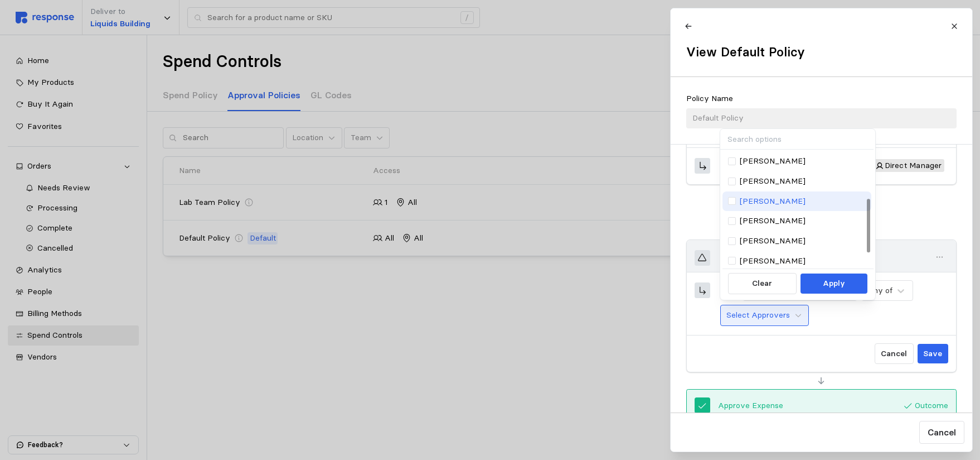
scroll to position [0, 0]
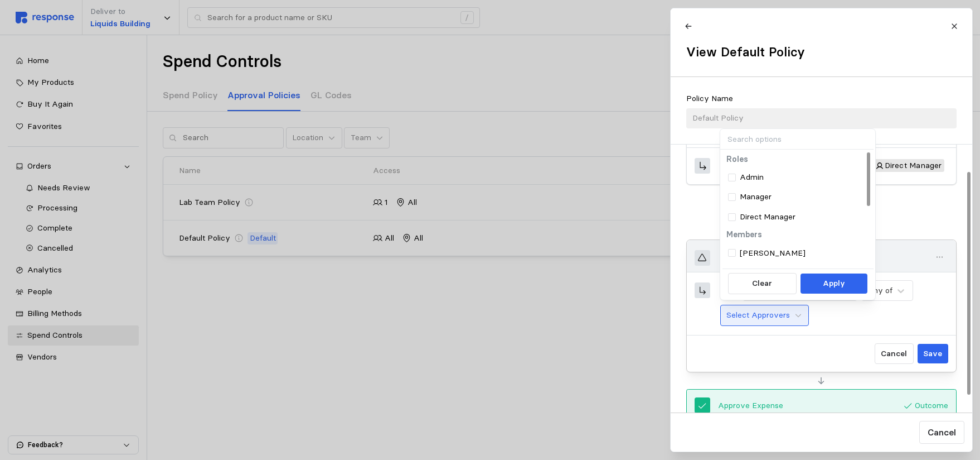
click at [765, 359] on div "Cancel Save" at bounding box center [822, 353] width 254 height 21
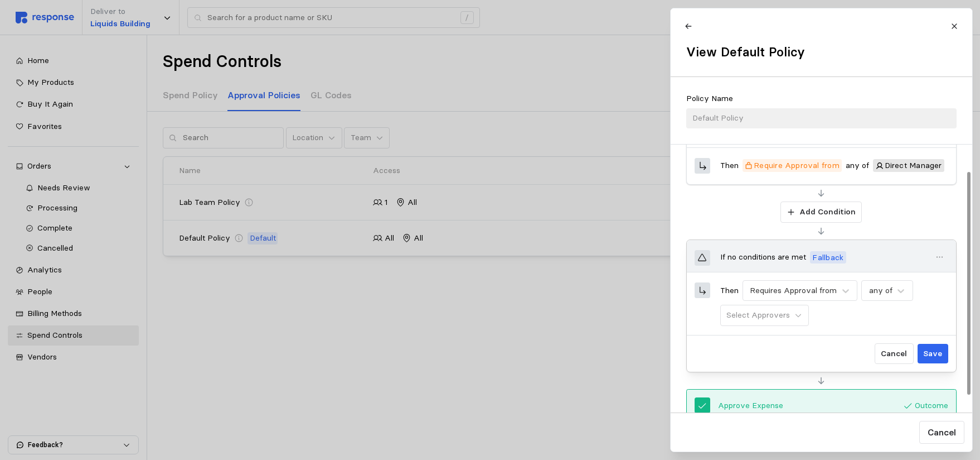
drag, startPoint x: 882, startPoint y: 359, endPoint x: 816, endPoint y: 345, distance: 67.8
click at [875, 360] on div "Cancel Save" at bounding box center [822, 353] width 254 height 21
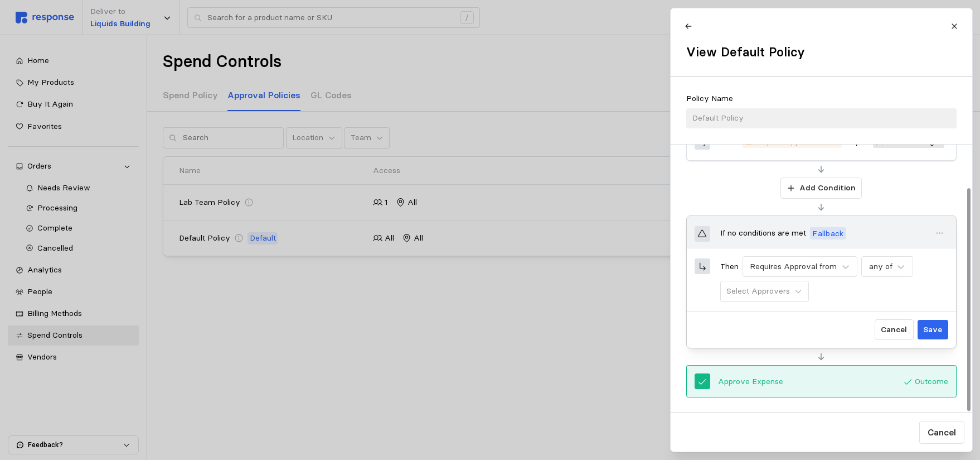
scroll to position [166, 0]
click at [889, 332] on p "Cancel" at bounding box center [894, 329] width 26 height 12
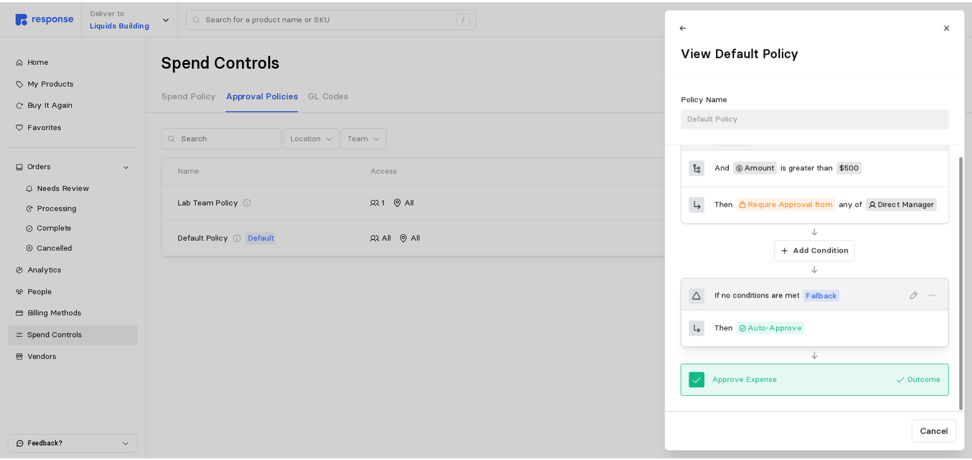
scroll to position [103, 0]
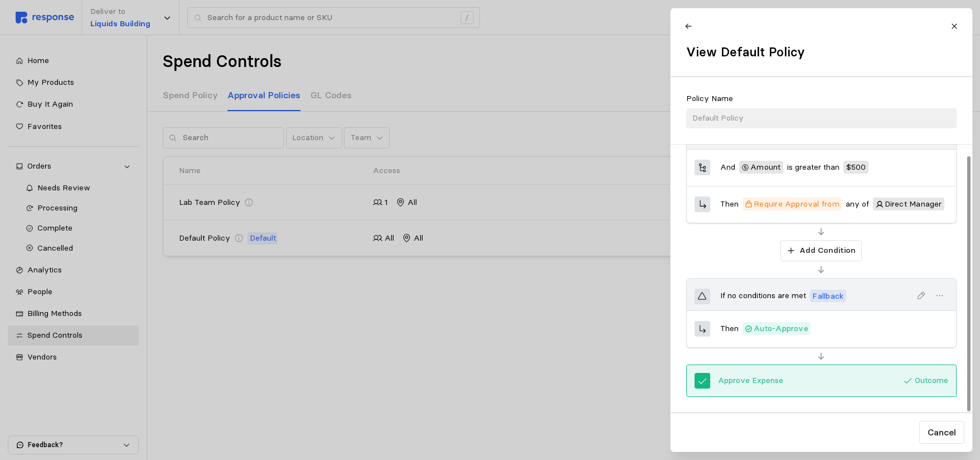
click at [877, 258] on div "Add Condition" at bounding box center [821, 250] width 270 height 21
click at [953, 27] on icon at bounding box center [954, 25] width 5 height 5
